Goal: Obtain resource: Obtain resource

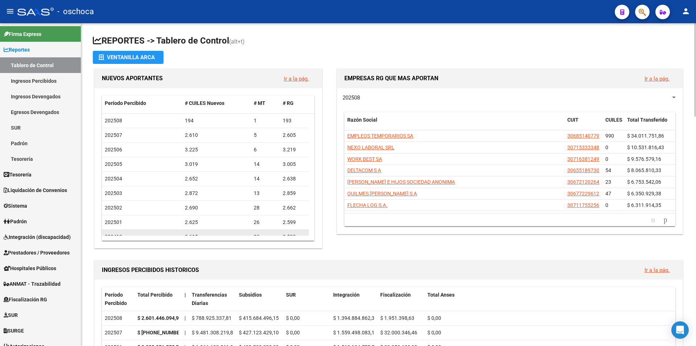
scroll to position [36, 0]
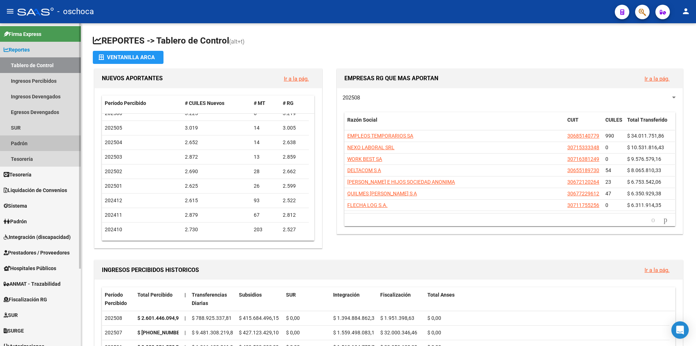
click at [54, 142] on link "Padrón" at bounding box center [40, 143] width 81 height 16
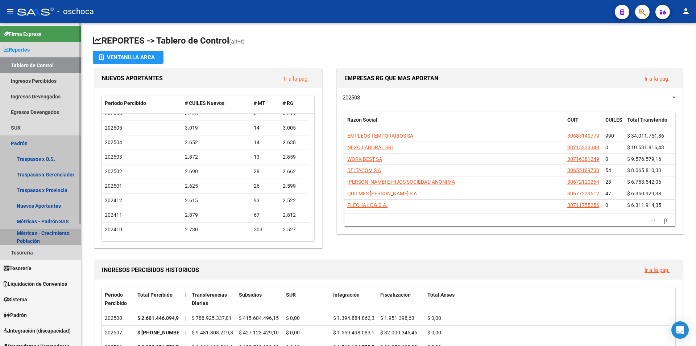
click at [52, 233] on link "Métricas - Crecimiento Población" at bounding box center [40, 237] width 81 height 16
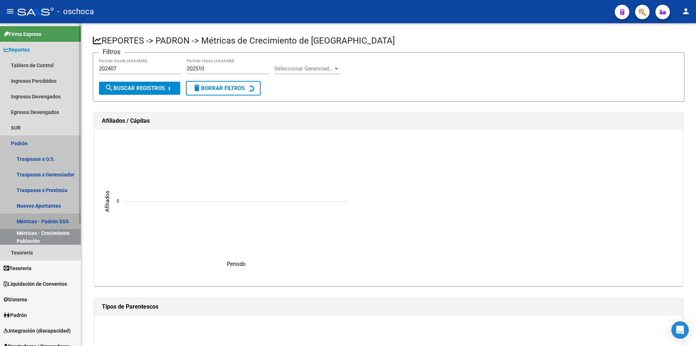
click at [36, 220] on link "Métricas - Padrón SSS" at bounding box center [40, 221] width 81 height 16
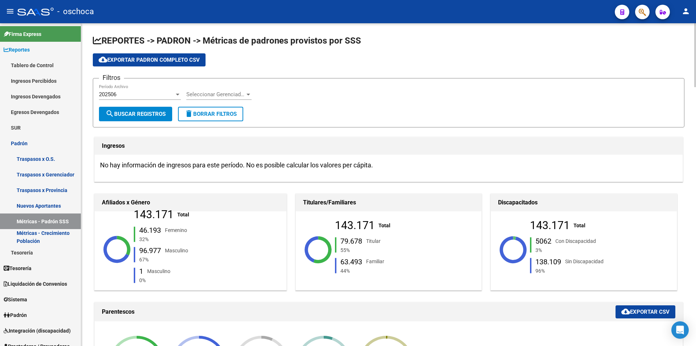
click at [562, 239] on div "Con Discapacidad" at bounding box center [575, 241] width 41 height 8
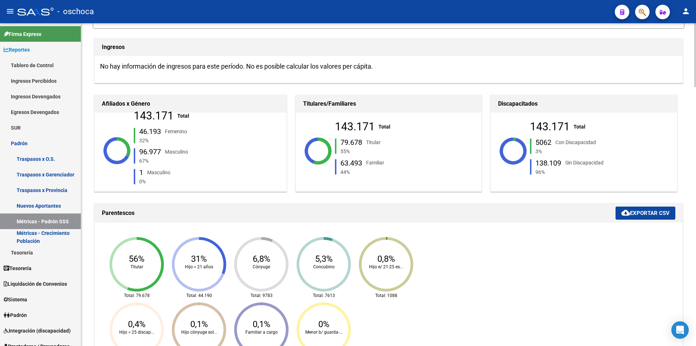
scroll to position [109, 0]
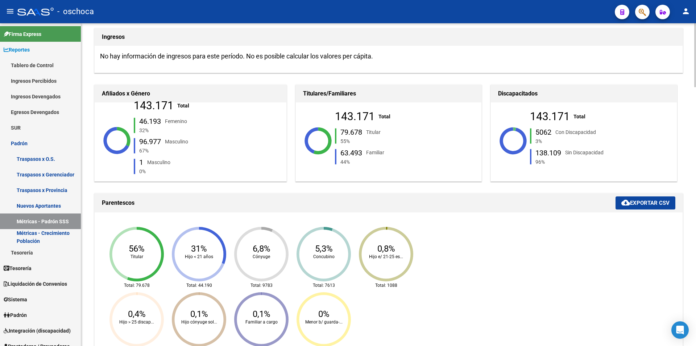
click at [547, 132] on div "5062" at bounding box center [544, 131] width 16 height 7
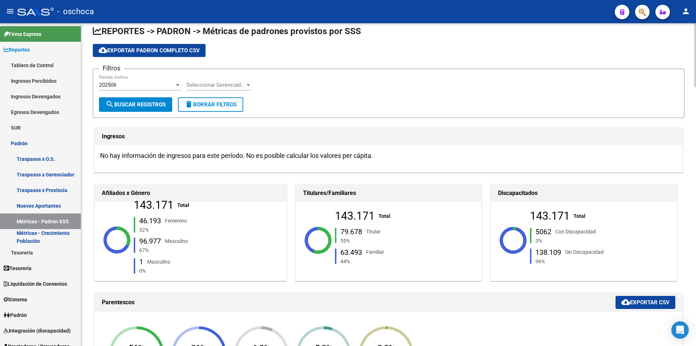
scroll to position [0, 0]
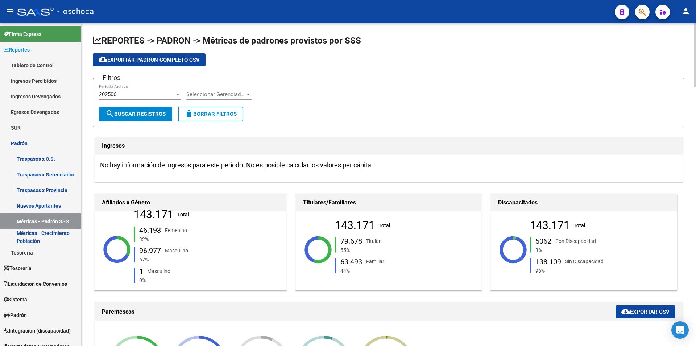
click at [546, 241] on div "5062" at bounding box center [544, 240] width 16 height 7
click at [513, 238] on icon at bounding box center [514, 238] width 3 height 4
click at [513, 237] on icon at bounding box center [514, 238] width 3 height 4
click at [559, 242] on div "Con Discapacidad" at bounding box center [575, 241] width 41 height 8
click at [26, 141] on link "Padrón" at bounding box center [40, 143] width 81 height 16
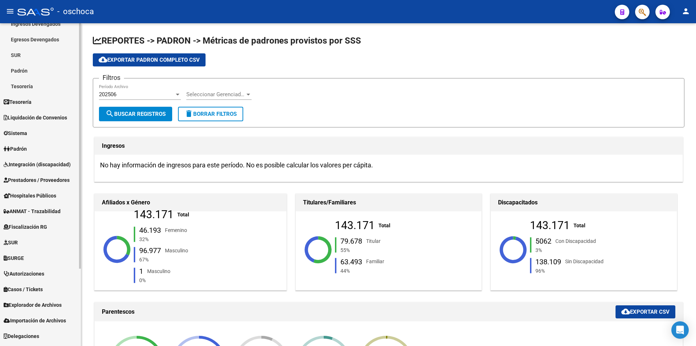
scroll to position [102, 0]
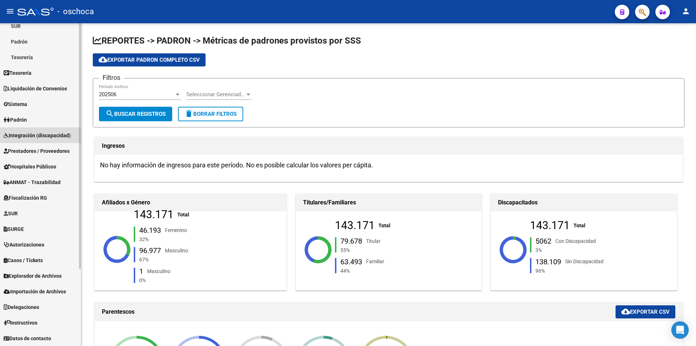
click at [60, 135] on span "Integración (discapacidad)" at bounding box center [37, 135] width 67 height 8
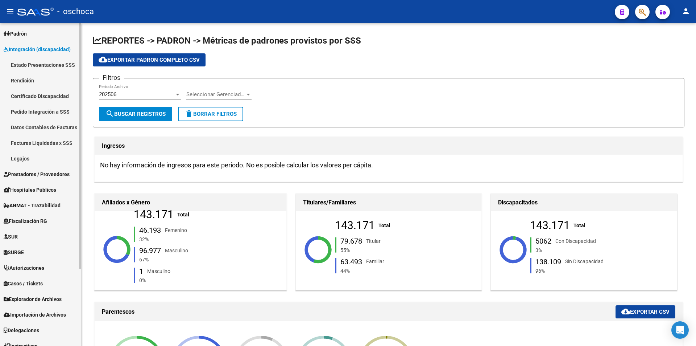
scroll to position [65, 0]
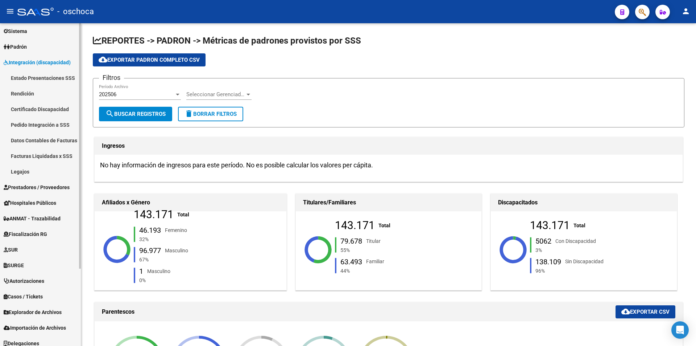
click at [57, 171] on link "Legajos" at bounding box center [40, 172] width 81 height 16
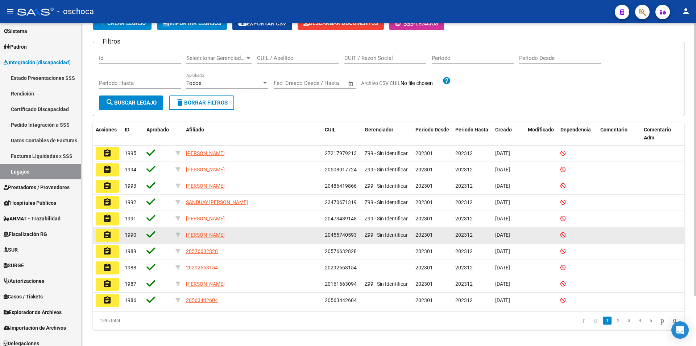
scroll to position [59, 0]
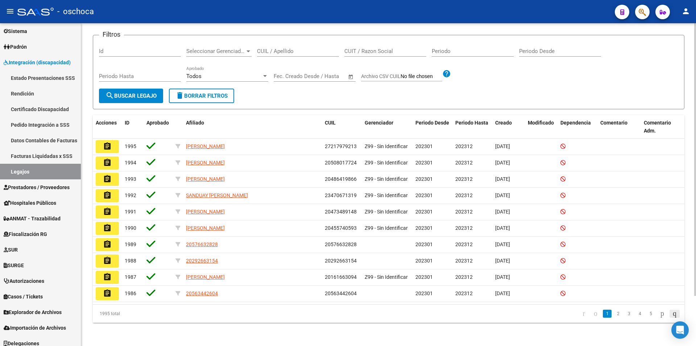
click at [673, 314] on icon "go to last page" at bounding box center [675, 313] width 6 height 9
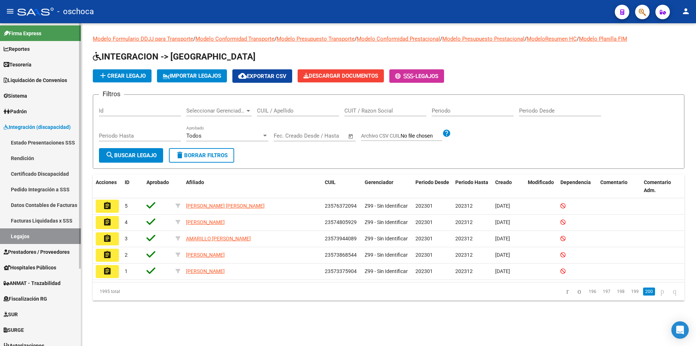
scroll to position [0, 0]
click at [30, 113] on link "Padrón" at bounding box center [40, 112] width 81 height 16
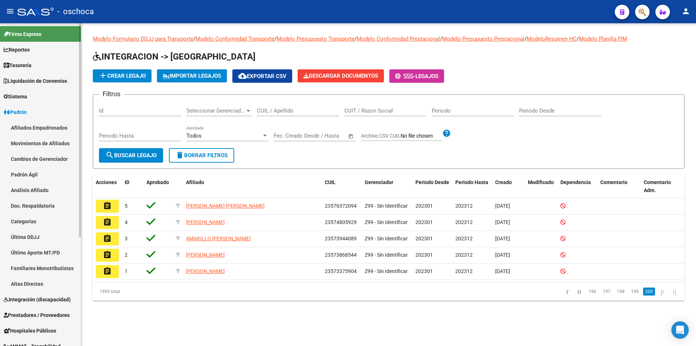
click at [35, 173] on link "Padrón Ágil" at bounding box center [40, 174] width 81 height 16
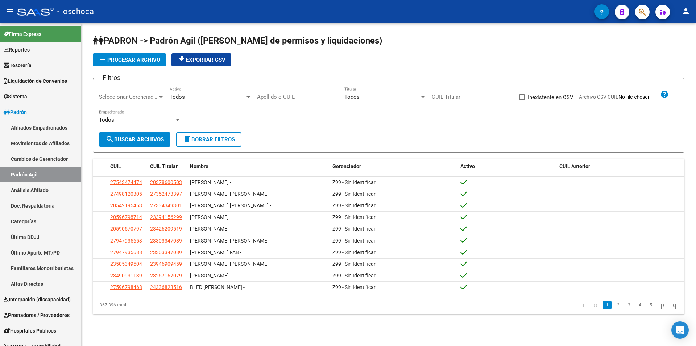
click at [384, 97] on div "Todos" at bounding box center [381, 97] width 75 height 7
click at [384, 97] on span "Todos" at bounding box center [385, 97] width 82 height 16
click at [207, 99] on div "Todos" at bounding box center [207, 97] width 75 height 7
click at [207, 98] on span "Todos" at bounding box center [211, 97] width 82 height 16
click at [168, 119] on div "Todos" at bounding box center [136, 119] width 75 height 7
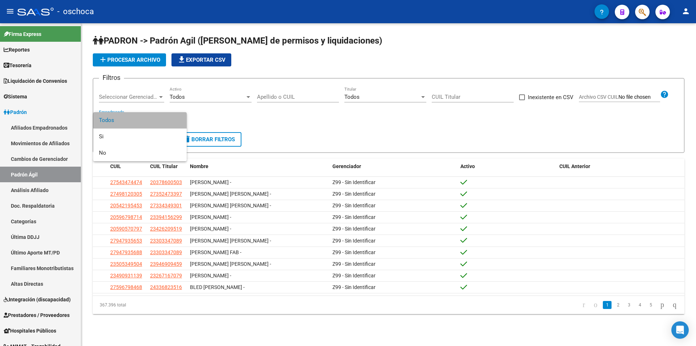
click at [168, 119] on span "Todos" at bounding box center [140, 120] width 82 height 16
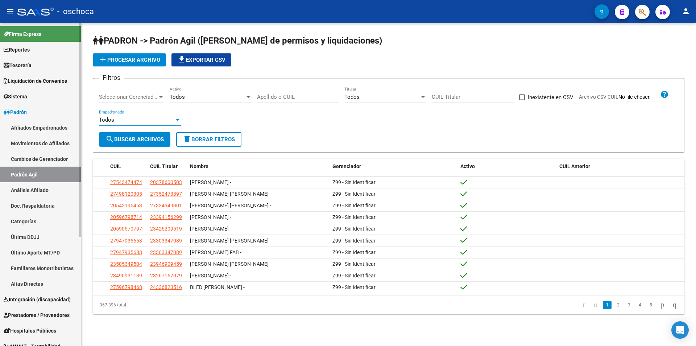
click at [49, 127] on link "Afiliados Empadronados" at bounding box center [40, 128] width 81 height 16
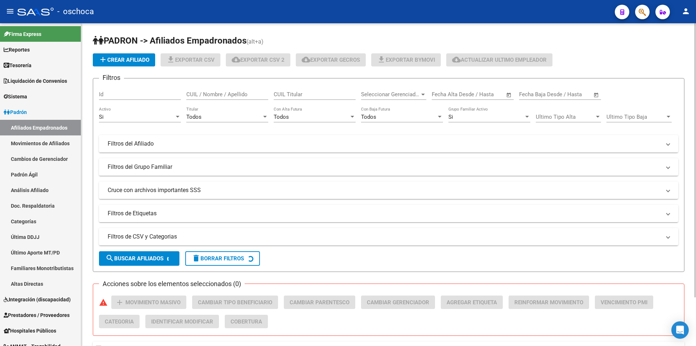
click at [224, 117] on div "Todos" at bounding box center [223, 116] width 75 height 7
click at [224, 117] on span "Todos" at bounding box center [227, 117] width 82 height 16
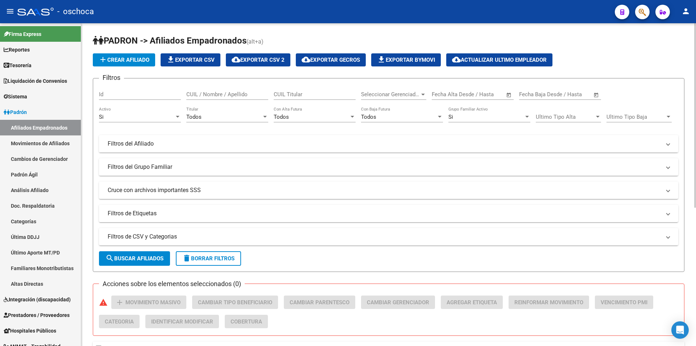
click at [179, 147] on mat-panel-title "Filtros del Afiliado" at bounding box center [384, 144] width 553 height 8
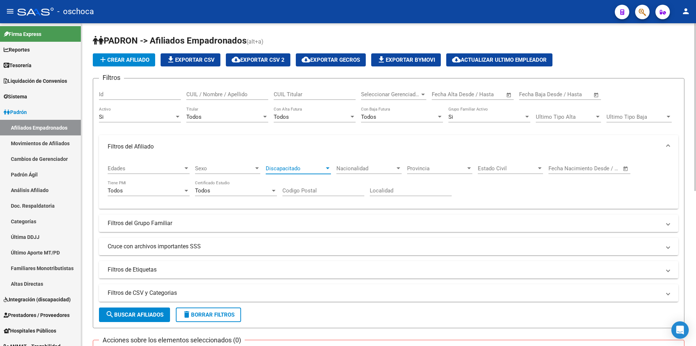
click at [299, 169] on span "Discapacitado" at bounding box center [295, 168] width 59 height 7
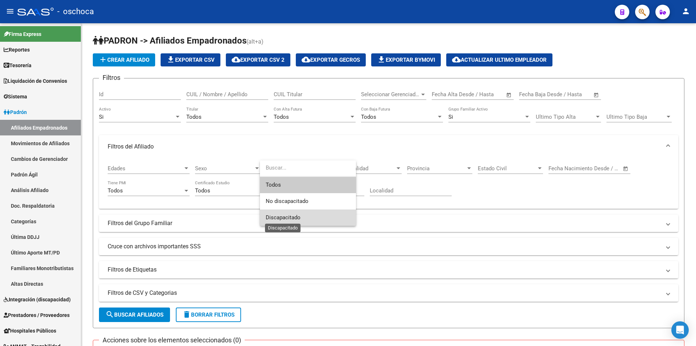
click at [291, 217] on span "Discapacitado" at bounding box center [283, 217] width 35 height 7
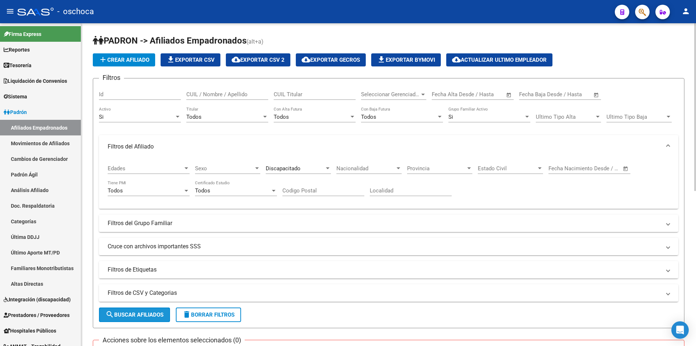
click at [156, 314] on span "search Buscar Afiliados" at bounding box center [135, 314] width 58 height 7
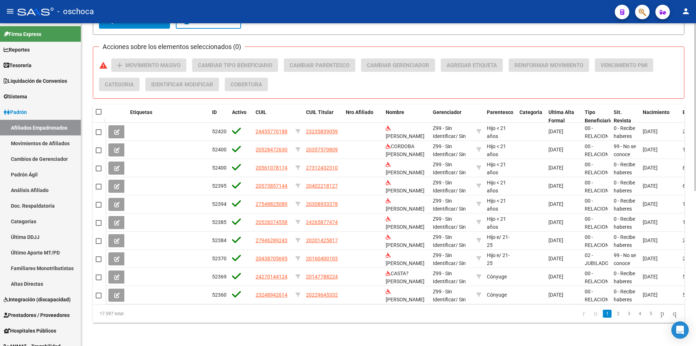
scroll to position [298, 0]
click at [672, 312] on icon "go to last page" at bounding box center [675, 313] width 6 height 9
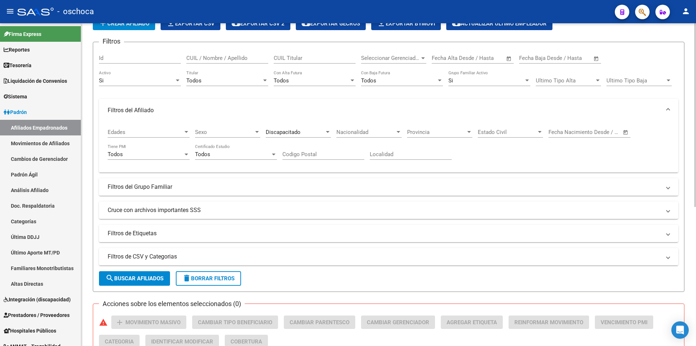
scroll to position [0, 0]
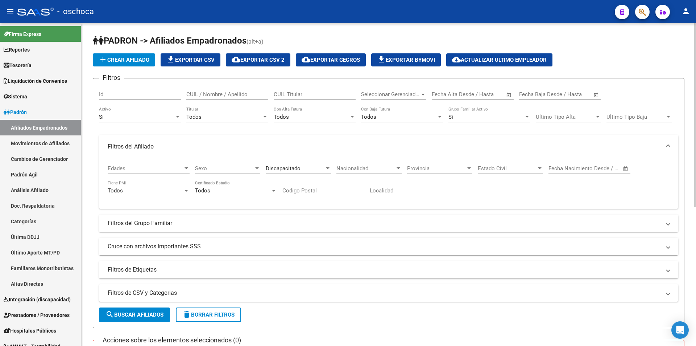
click at [191, 61] on span "file_download Exportar CSV" at bounding box center [190, 60] width 48 height 7
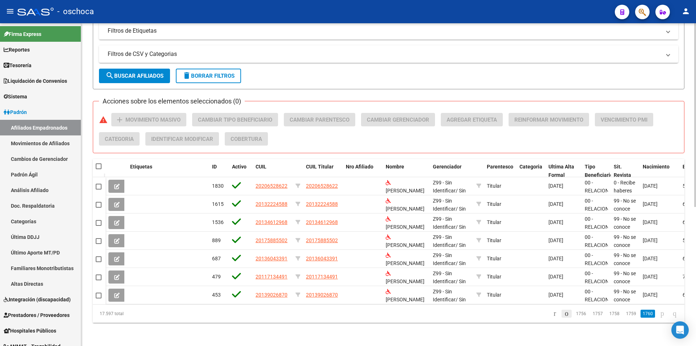
click at [564, 313] on icon "go to previous page" at bounding box center [567, 313] width 6 height 9
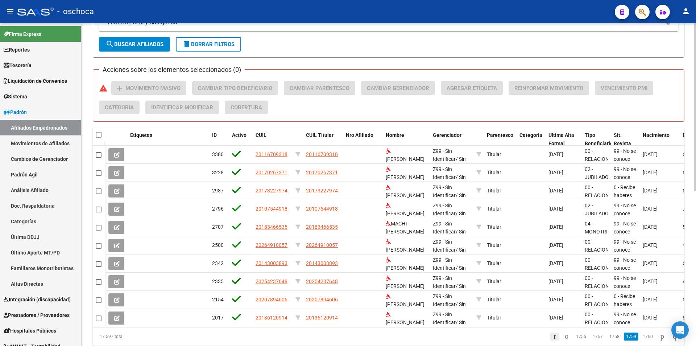
scroll to position [298, 0]
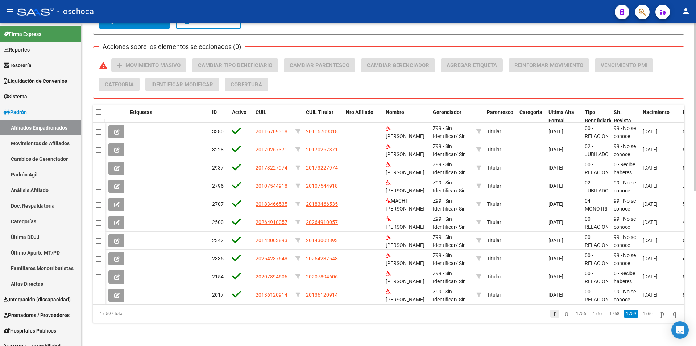
click at [553, 313] on icon "go to first page" at bounding box center [555, 313] width 5 height 9
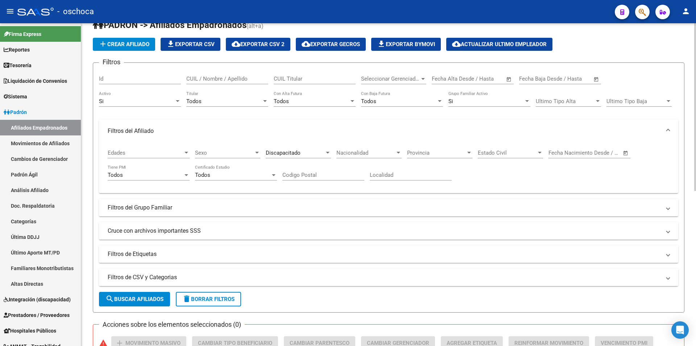
scroll to position [8, 0]
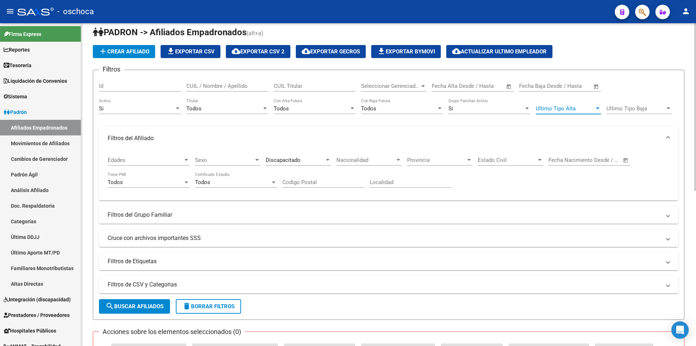
click at [592, 109] on span "Ultimo Tipo Alta" at bounding box center [565, 108] width 59 height 7
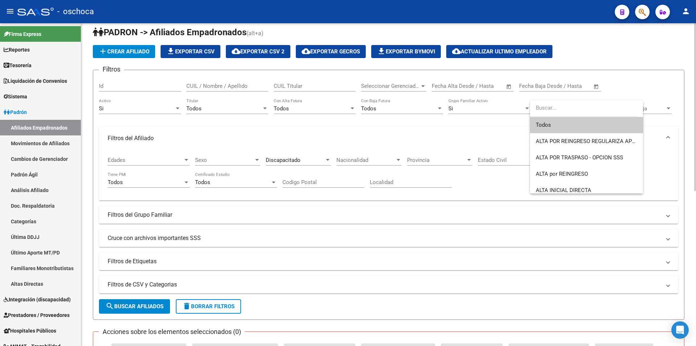
click at [592, 109] on input "dropdown search" at bounding box center [584, 108] width 108 height 16
click at [488, 137] on div at bounding box center [348, 173] width 696 height 346
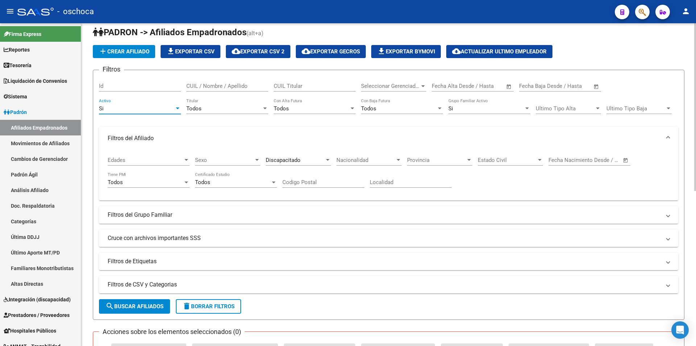
click at [166, 108] on div "Si" at bounding box center [136, 108] width 75 height 7
click at [166, 108] on span "Si" at bounding box center [140, 108] width 82 height 16
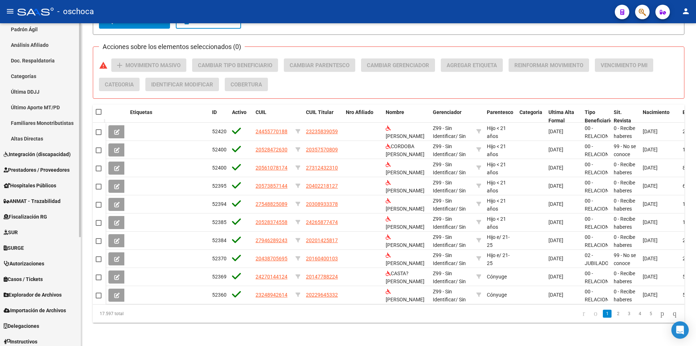
scroll to position [164, 0]
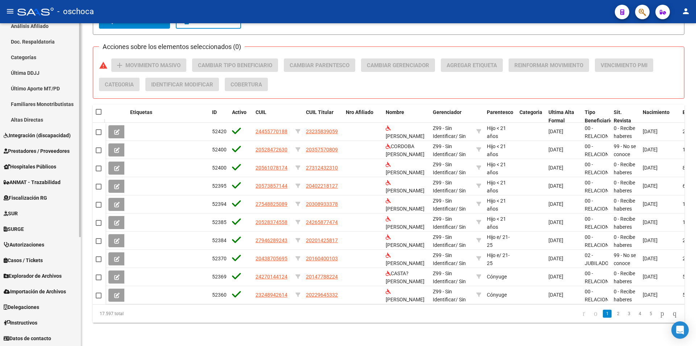
click at [42, 136] on span "Integración (discapacidad)" at bounding box center [37, 135] width 67 height 8
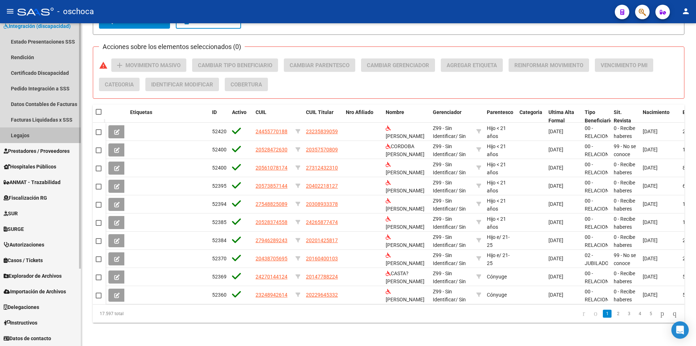
click at [44, 137] on link "Legajos" at bounding box center [40, 135] width 81 height 16
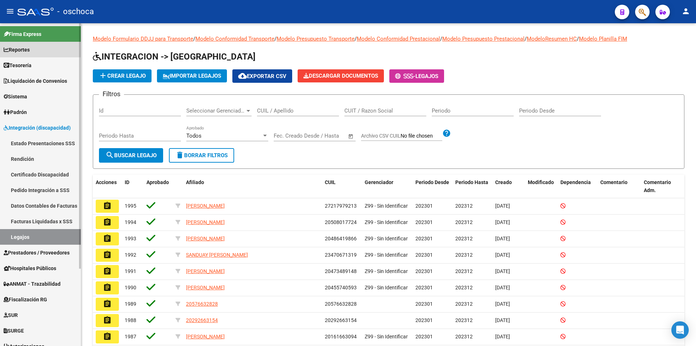
click at [53, 51] on link "Reportes" at bounding box center [40, 50] width 81 height 16
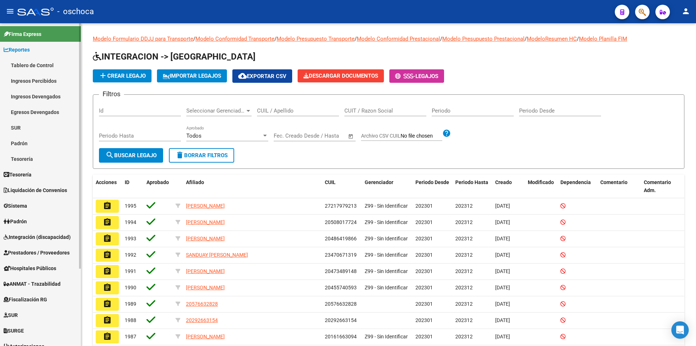
click at [33, 146] on link "Padrón" at bounding box center [40, 143] width 81 height 16
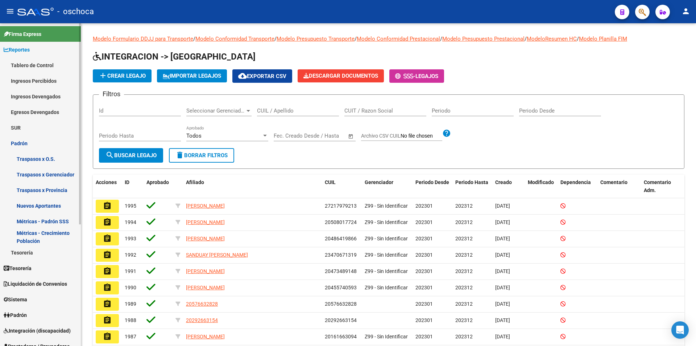
click at [52, 222] on link "Métricas - Padrón SSS" at bounding box center [40, 221] width 81 height 16
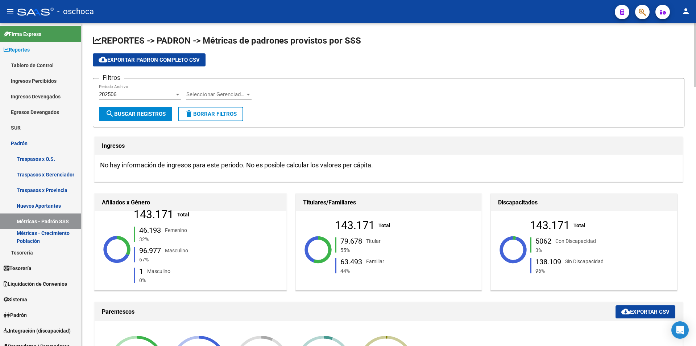
click at [170, 59] on span "cloud_download Exportar Padron Completo CSV" at bounding box center [149, 60] width 101 height 7
click at [688, 10] on mat-icon "person" at bounding box center [686, 11] width 9 height 9
click at [675, 49] on button "exit_to_app Salir" at bounding box center [671, 47] width 44 height 17
